Goal: Transaction & Acquisition: Obtain resource

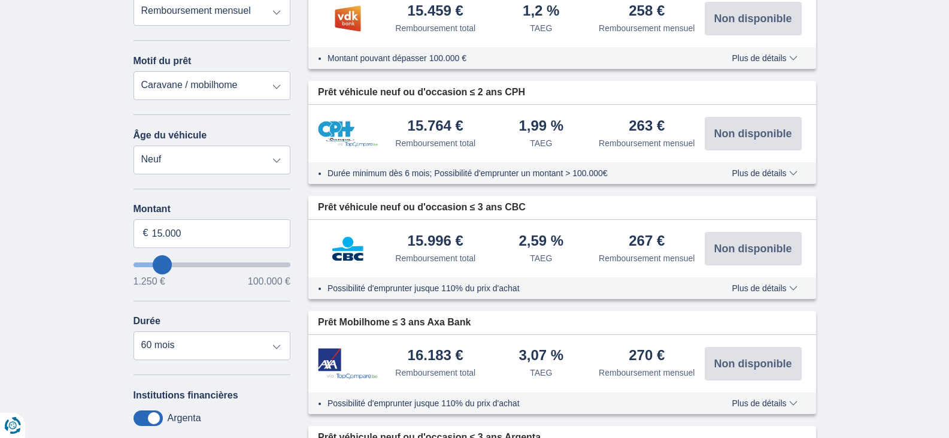
scroll to position [262, 0]
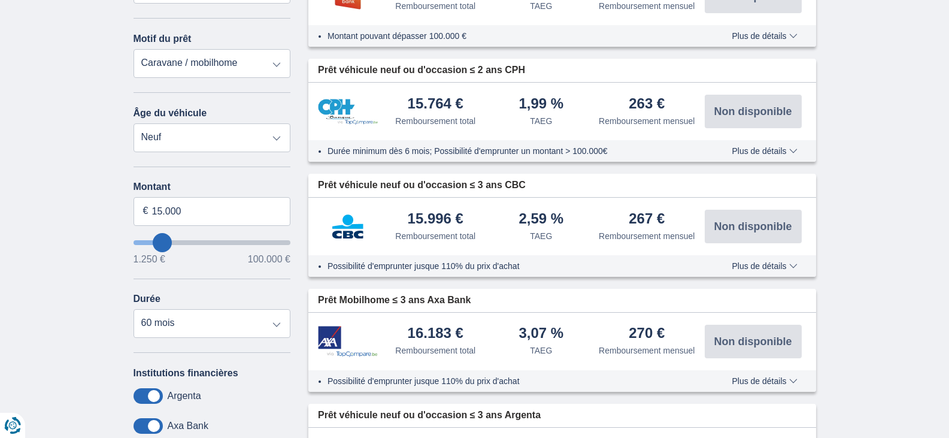
type input "16250"
type input "16.250"
select select "84"
type input "29250"
type input "29.250"
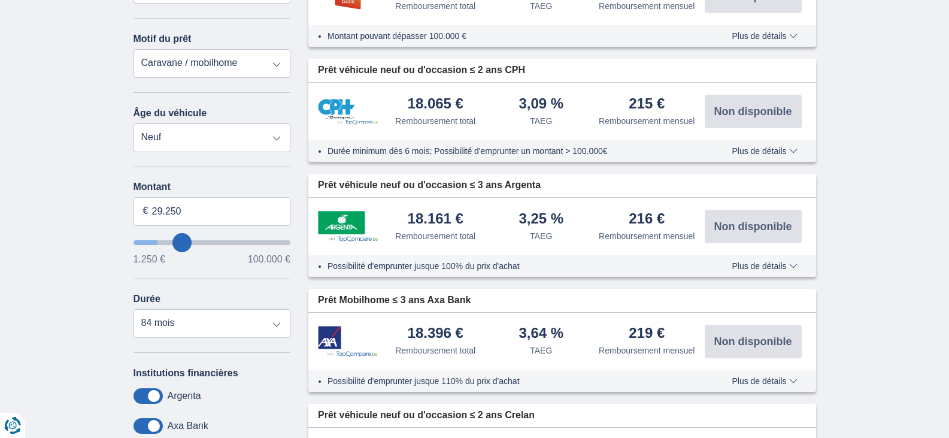
select select "120"
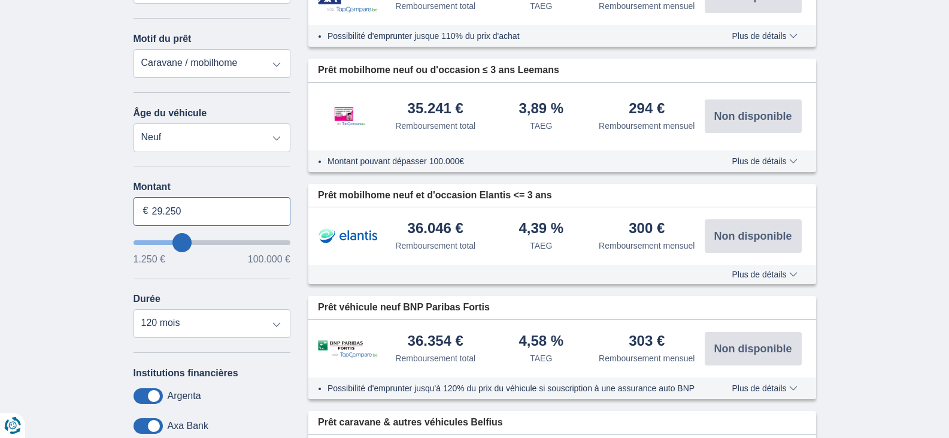
click at [203, 208] on input "29.250" at bounding box center [212, 211] width 157 height 29
type input "1.250"
type input "1250"
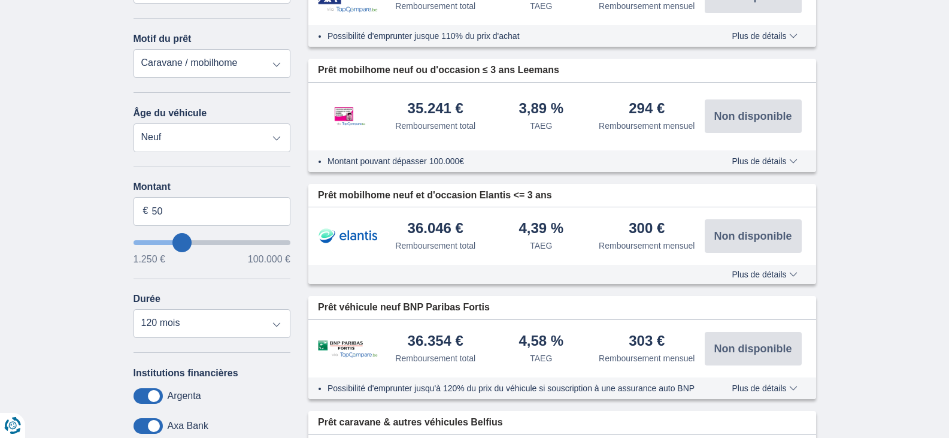
select select "24"
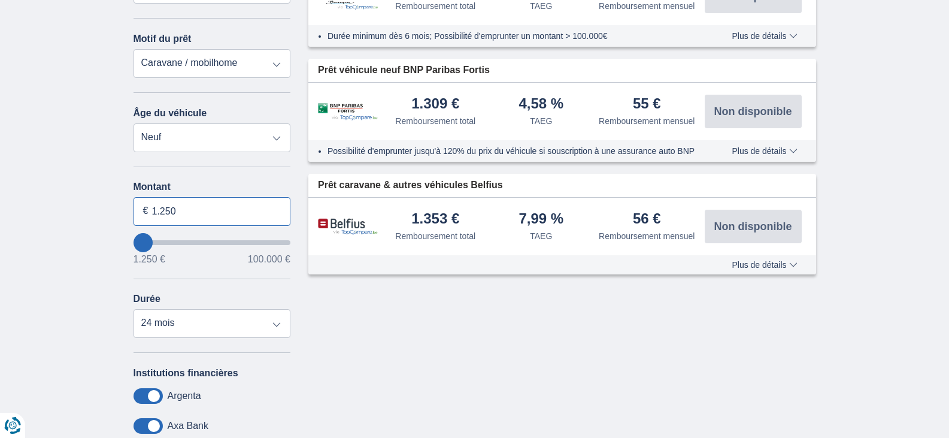
click at [203, 208] on input "1.250" at bounding box center [212, 211] width 157 height 29
type input "1"
type input "50.000"
type input "50250"
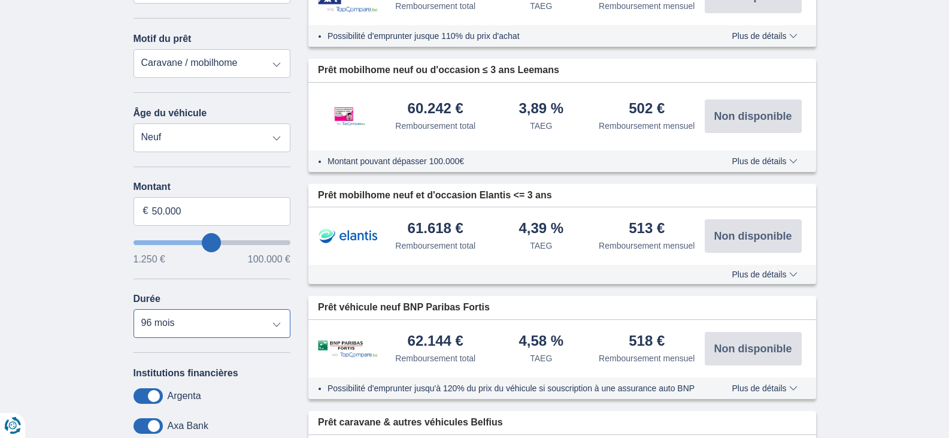
click at [134, 309] on select "12 mois 18 mois 24 mois 30 mois 36 mois 42 mois 48 mois 60 mois 72 mois 84 mois…" at bounding box center [212, 323] width 157 height 29
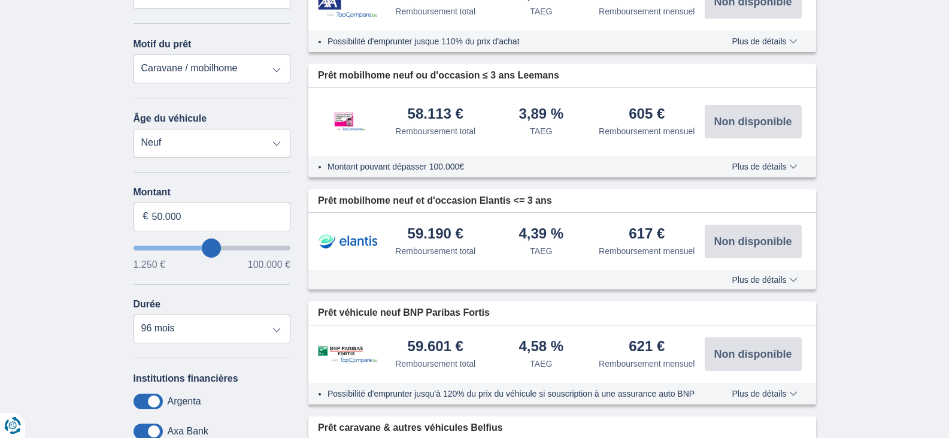
scroll to position [291, 0]
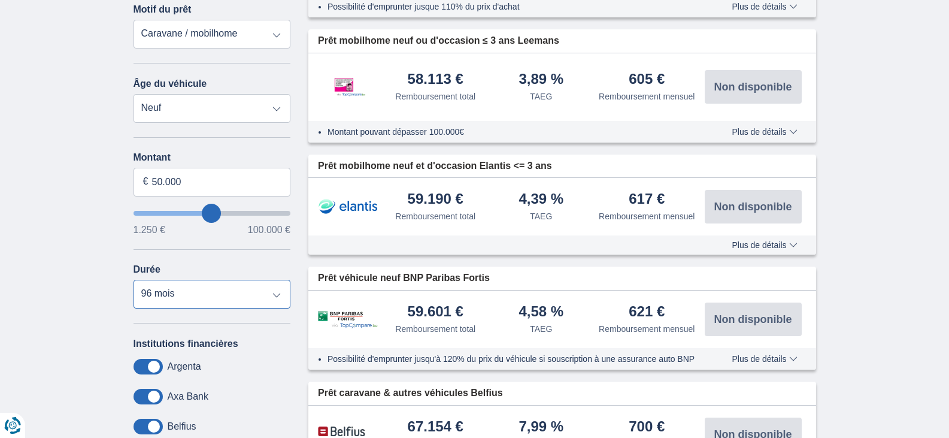
click at [271, 296] on select "12 mois 18 mois 24 mois 30 mois 36 mois 42 mois 48 mois 60 mois 72 mois 84 mois…" at bounding box center [212, 294] width 157 height 29
select select "60"
click at [134, 280] on select "12 mois 18 mois 24 mois 30 mois 36 mois 42 mois 48 mois 60 mois 72 mois 84 mois…" at bounding box center [212, 294] width 157 height 29
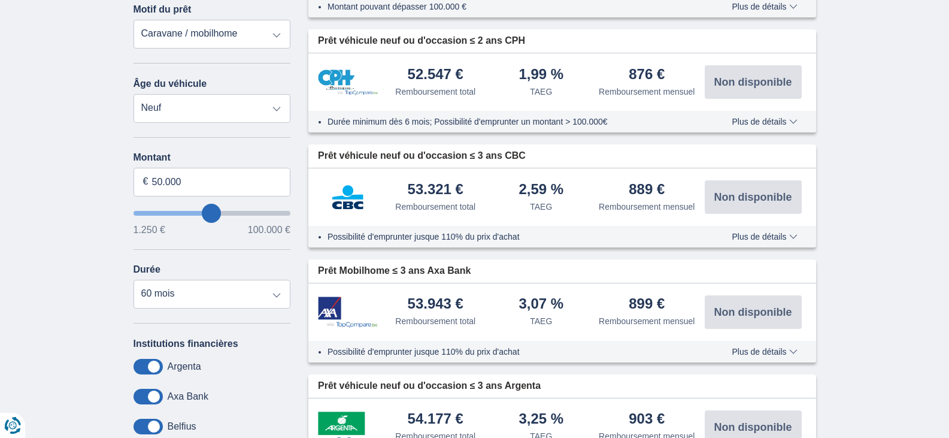
click at [767, 123] on span "Plus de détails" at bounding box center [764, 121] width 65 height 8
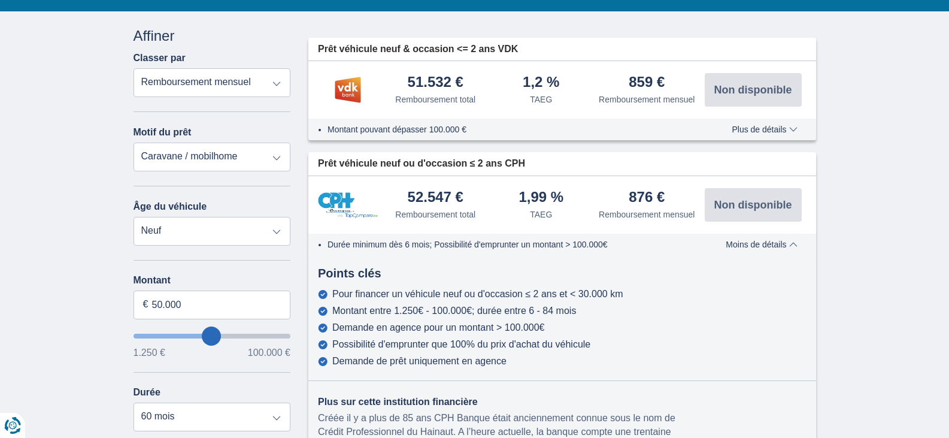
scroll to position [37, 0]
